Goal: Transaction & Acquisition: Purchase product/service

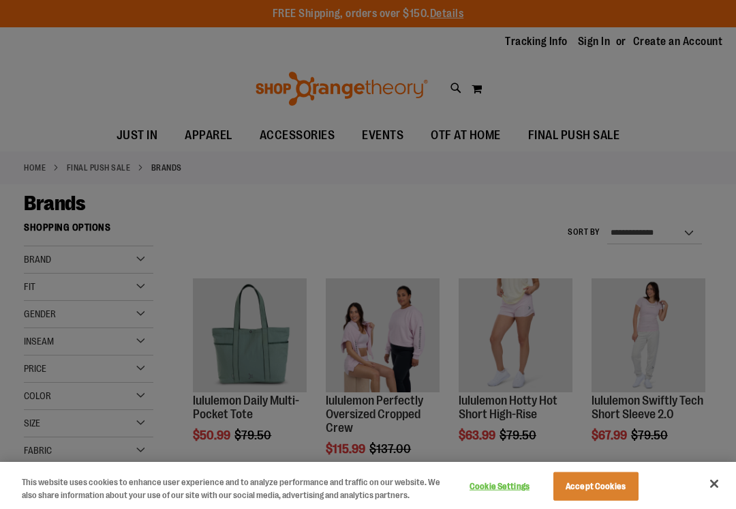
scroll to position [826, 0]
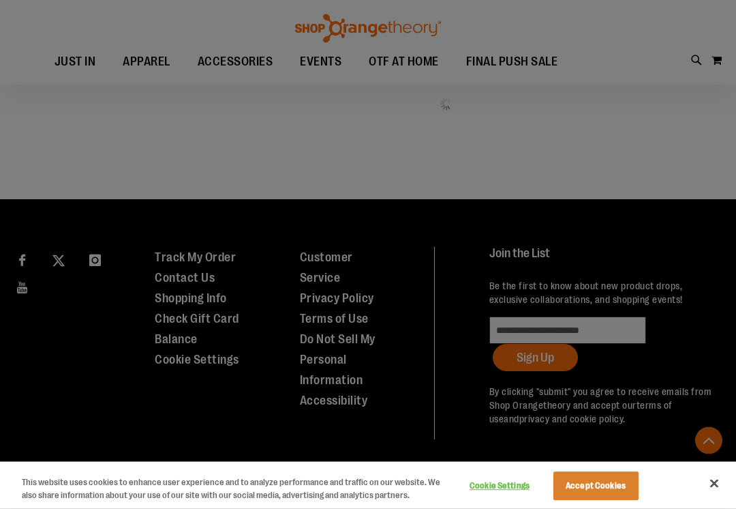
scroll to position [628, 0]
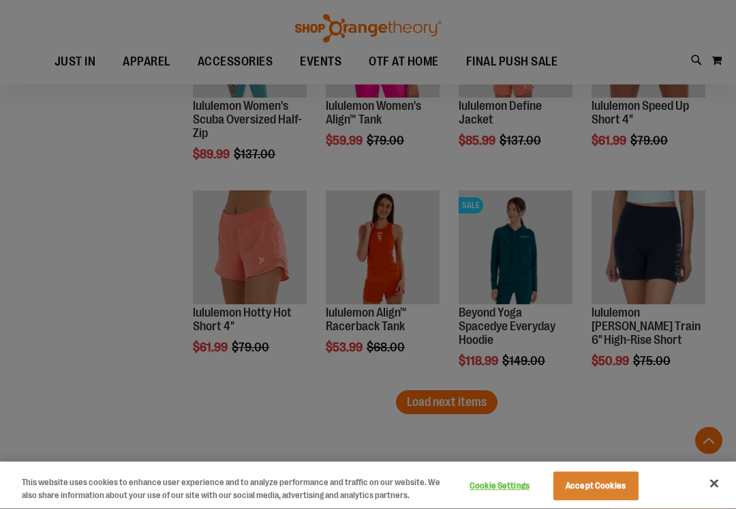
scroll to position [1590, 0]
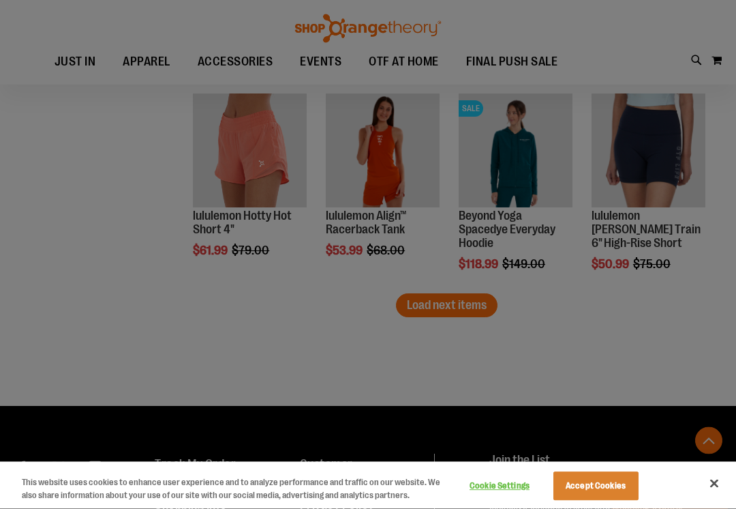
scroll to position [1686, 0]
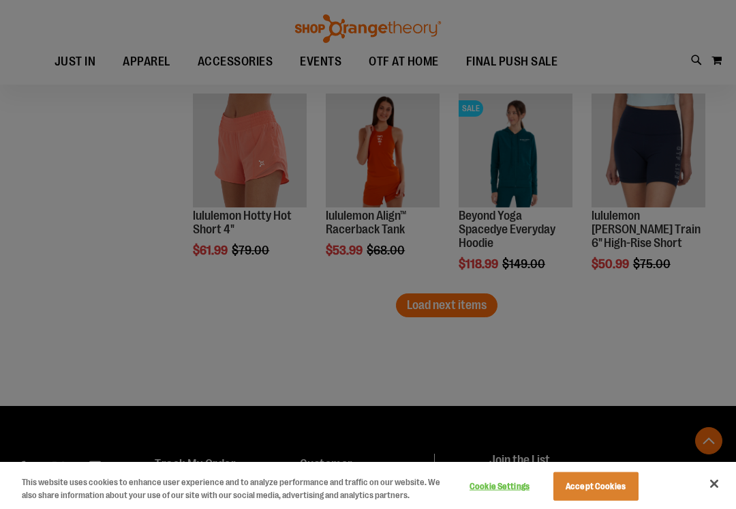
click at [467, 303] on div at bounding box center [368, 254] width 736 height 509
click at [450, 311] on div at bounding box center [368, 254] width 736 height 509
click at [455, 311] on div at bounding box center [368, 254] width 736 height 509
click at [562, 325] on div at bounding box center [368, 254] width 736 height 509
click at [450, 313] on div at bounding box center [368, 254] width 736 height 509
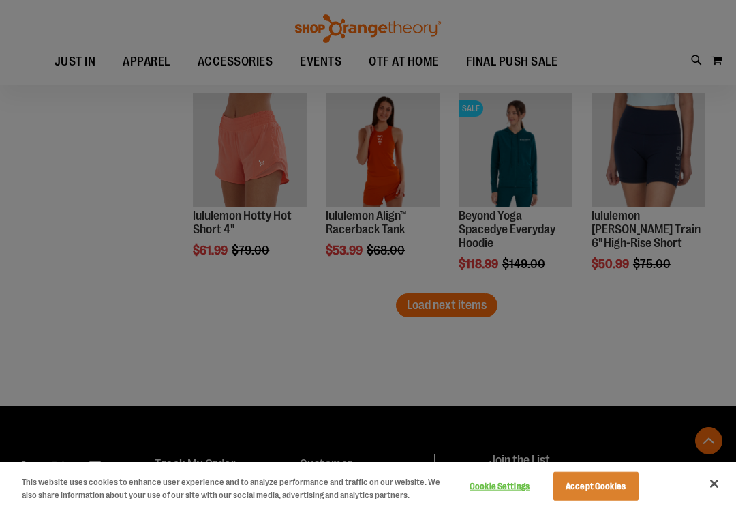
click at [453, 305] on div at bounding box center [368, 254] width 736 height 509
click at [451, 306] on div at bounding box center [368, 254] width 736 height 509
click at [451, 302] on div at bounding box center [368, 254] width 736 height 509
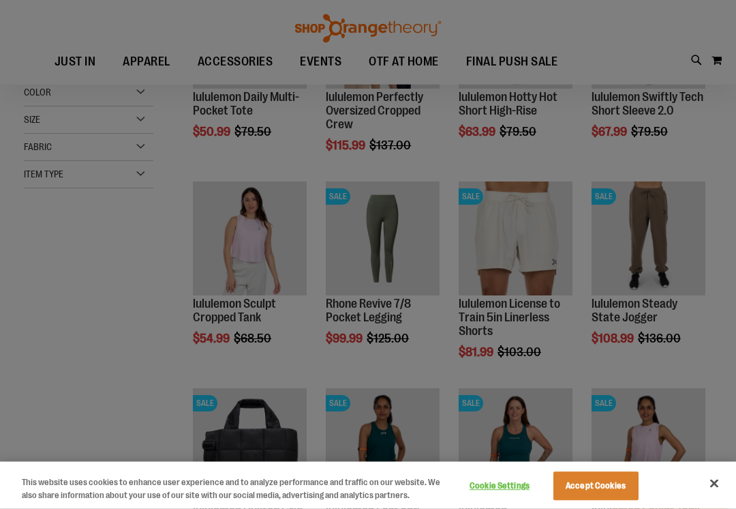
scroll to position [153, 0]
click at [250, 274] on div at bounding box center [368, 254] width 736 height 509
click at [249, 314] on div at bounding box center [368, 254] width 736 height 509
click at [256, 303] on div at bounding box center [368, 254] width 736 height 509
click at [256, 247] on div at bounding box center [368, 254] width 736 height 509
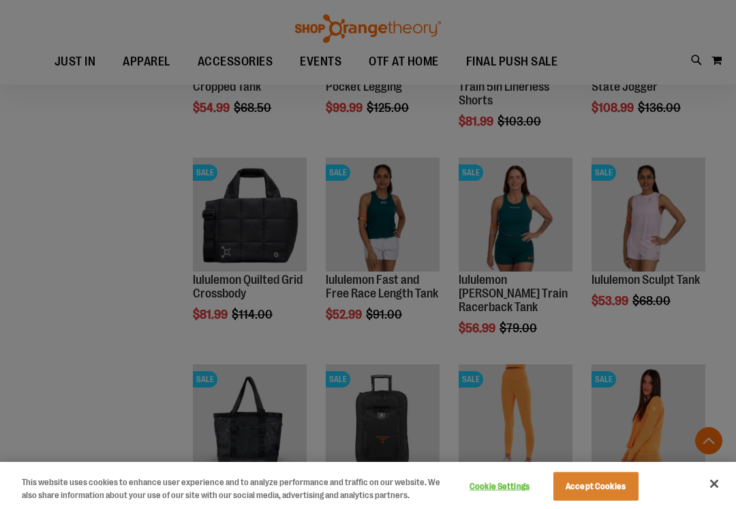
scroll to position [390, 0]
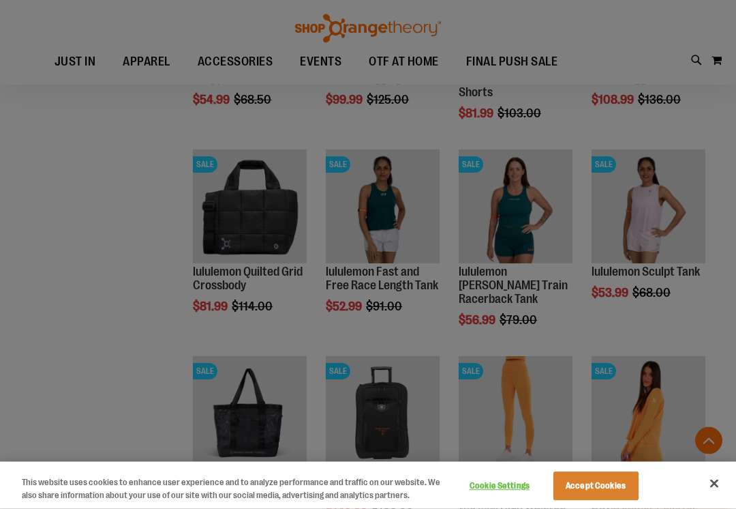
click at [650, 215] on div at bounding box center [368, 254] width 736 height 509
click at [661, 215] on div at bounding box center [368, 254] width 736 height 509
click at [646, 269] on div at bounding box center [368, 254] width 736 height 509
click at [657, 204] on div at bounding box center [368, 254] width 736 height 509
click at [650, 196] on div at bounding box center [368, 254] width 736 height 509
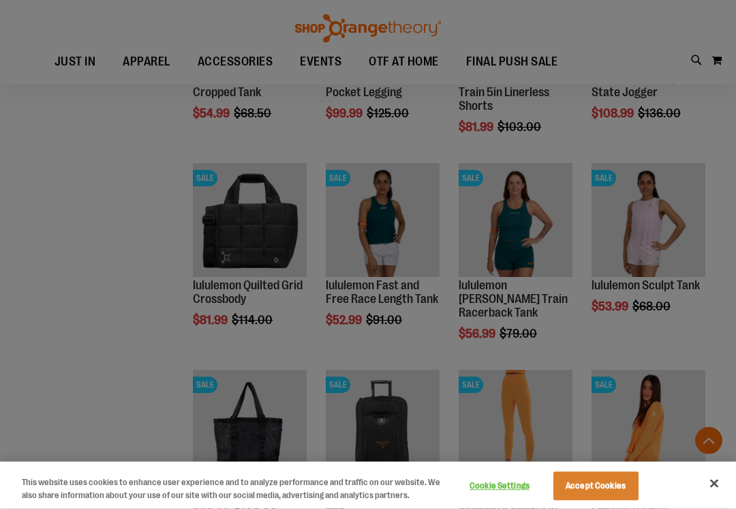
scroll to position [376, 0]
click at [648, 232] on div at bounding box center [368, 254] width 736 height 509
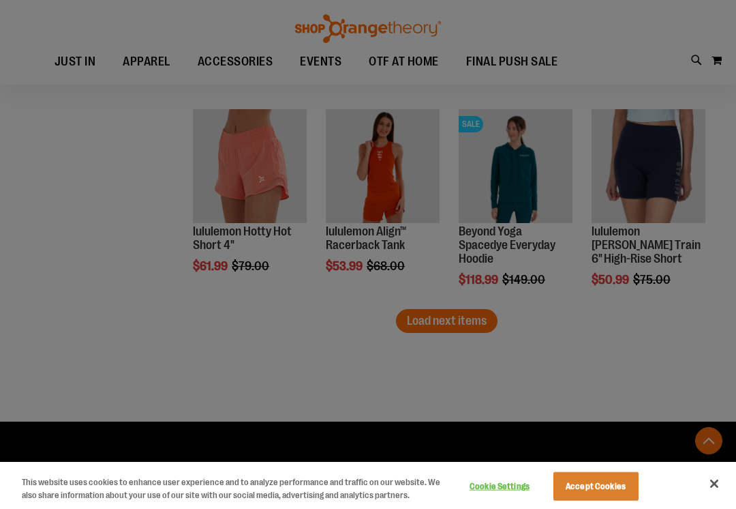
scroll to position [1677, 0]
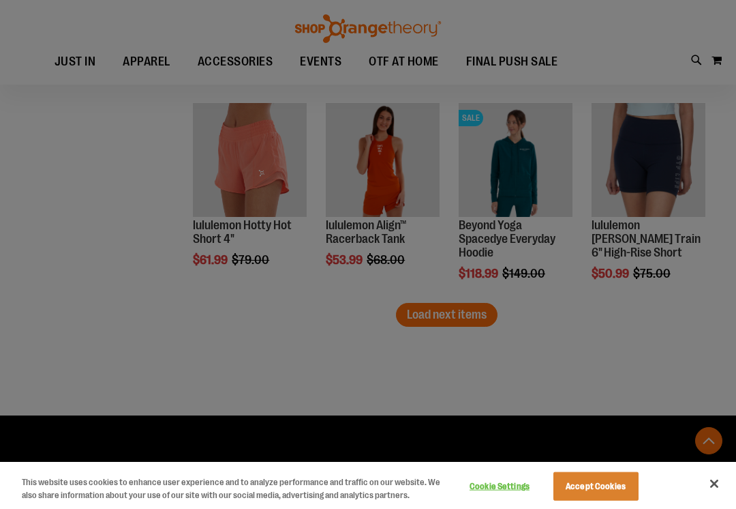
click at [455, 320] on div at bounding box center [368, 254] width 736 height 509
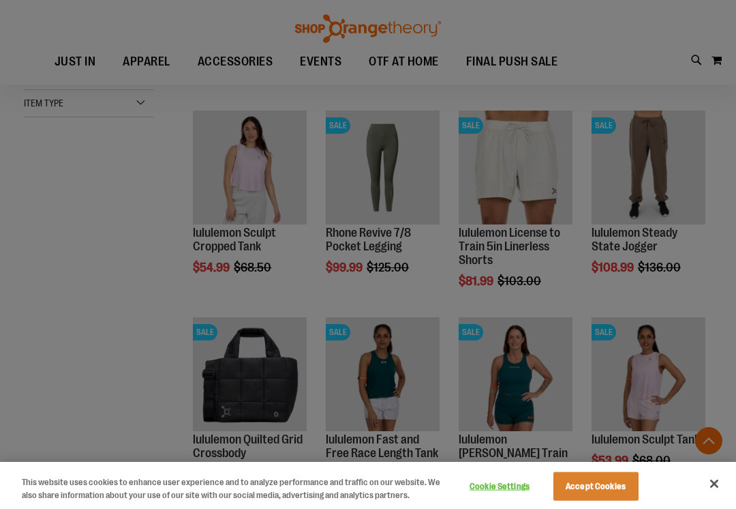
scroll to position [220, 0]
